Goal: Check status: Check status

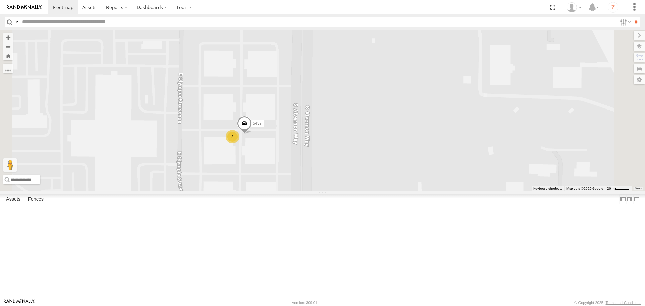
click at [239, 143] on div "2" at bounding box center [232, 136] width 13 height 13
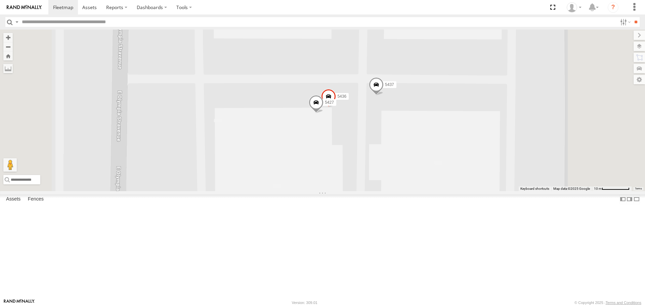
click at [336, 107] on span at bounding box center [328, 98] width 15 height 18
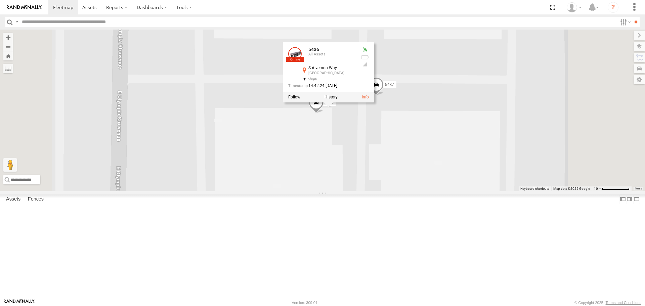
click at [447, 191] on div "5437 5436 5427 5436 All [GEOGRAPHIC_DATA] 32.1615 , -110.91034 0 14:42:24 [DATE]" at bounding box center [322, 110] width 645 height 161
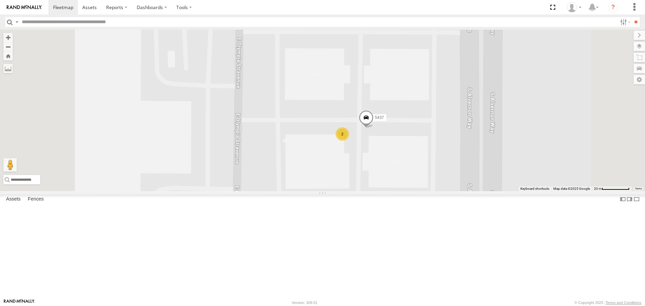
scroll to position [926, 0]
click at [0, 0] on div "5418" at bounding box center [0, 0] width 0 height 0
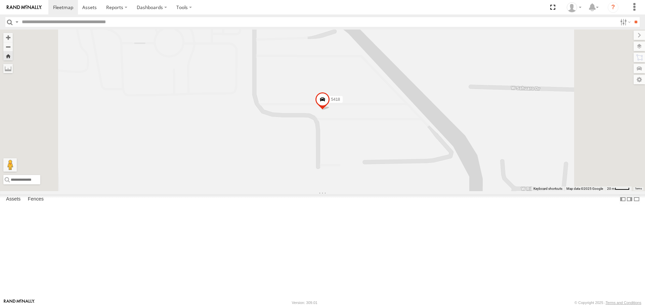
click at [330, 111] on span at bounding box center [322, 101] width 15 height 18
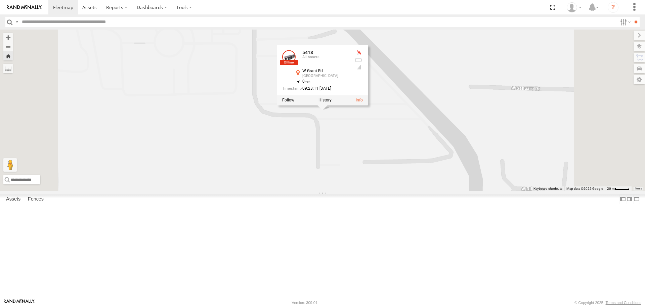
click at [0, 0] on div "5436 All Assets" at bounding box center [0, 0] width 0 height 0
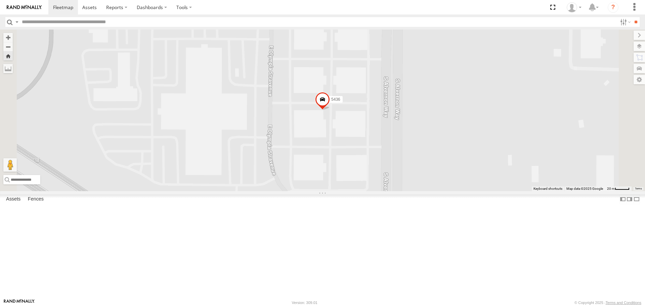
click at [0, 0] on div "5462" at bounding box center [0, 0] width 0 height 0
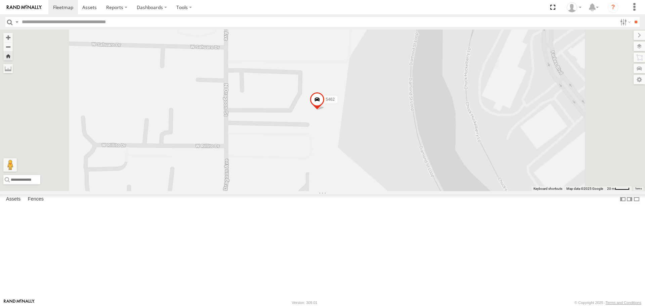
click at [324, 111] on span at bounding box center [317, 101] width 15 height 18
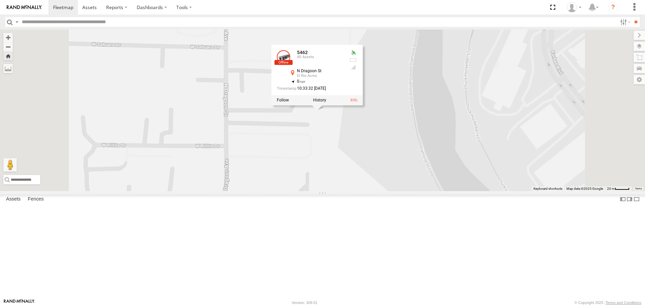
click at [391, 191] on div "5462 5462 All [STREET_ADDRESS] 32.24825 , -110.99915 0 10:33:32 [DATE]" at bounding box center [322, 110] width 645 height 161
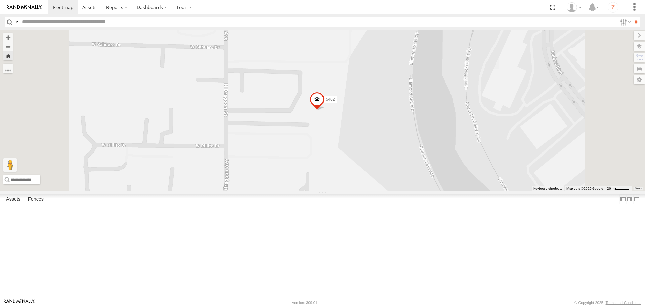
scroll to position [907, 0]
click at [0, 0] on div "5436" at bounding box center [0, 0] width 0 height 0
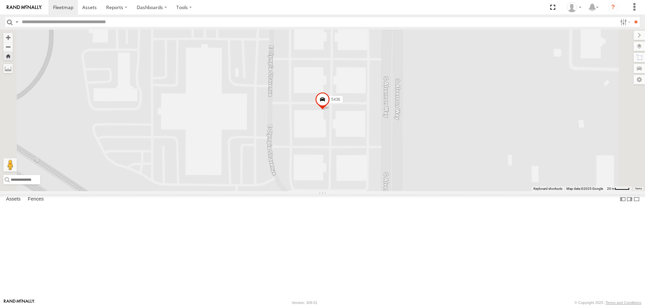
click at [330, 110] on span at bounding box center [322, 101] width 15 height 18
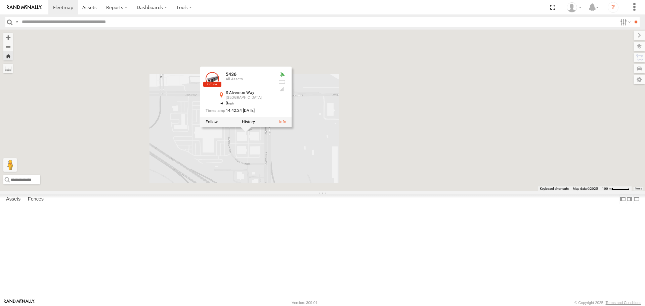
click at [277, 191] on div "5436 5436 All Assets [GEOGRAPHIC_DATA] 32.1615 , -110.91034 0 14:42:24 [DATE]" at bounding box center [322, 110] width 645 height 161
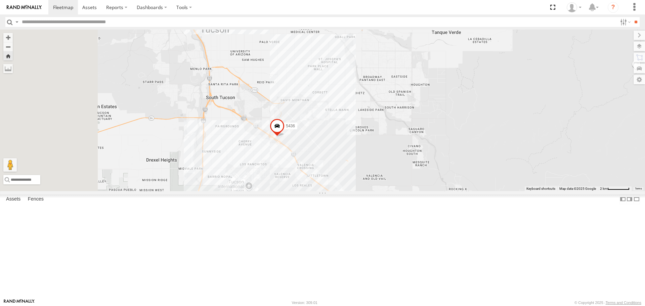
drag, startPoint x: 254, startPoint y: 211, endPoint x: 380, endPoint y: 212, distance: 126.0
click at [380, 191] on div "5436" at bounding box center [322, 110] width 645 height 161
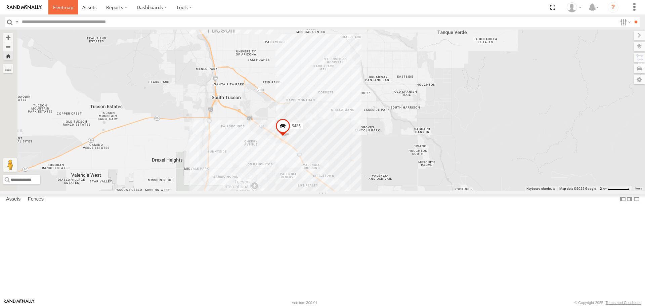
click at [69, 8] on span at bounding box center [63, 7] width 20 height 6
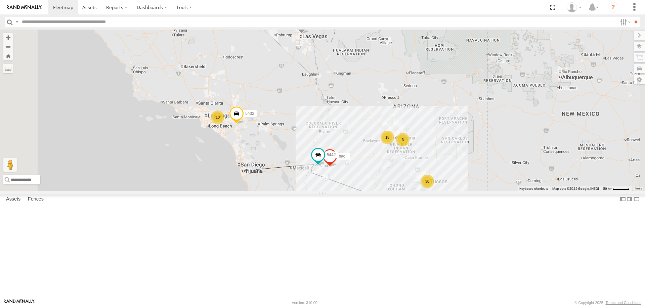
click at [434, 188] on div "30" at bounding box center [427, 181] width 13 height 13
